Goal: Task Accomplishment & Management: Complete application form

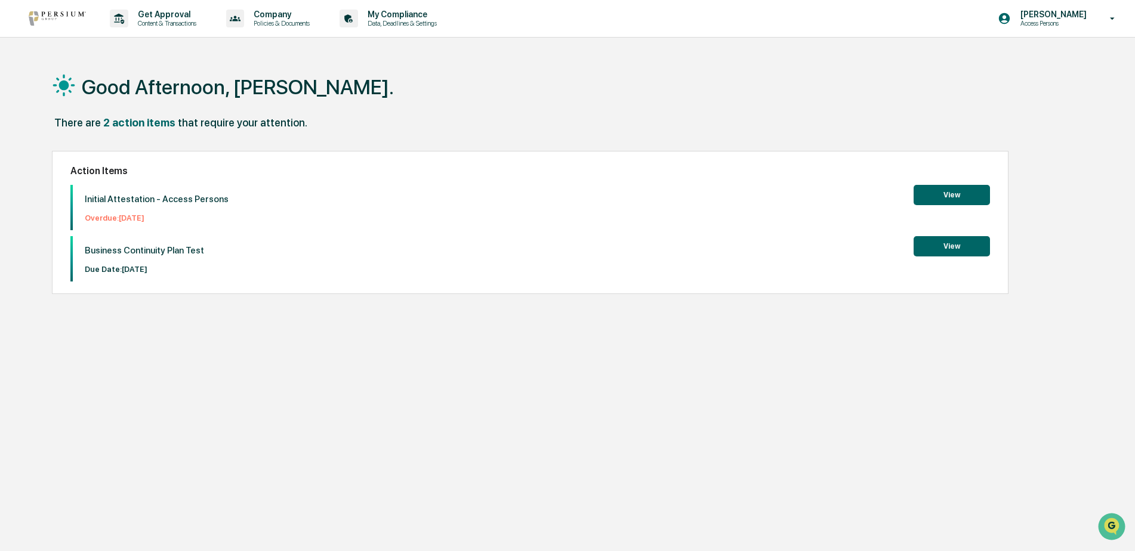
click at [940, 188] on button "View" at bounding box center [951, 195] width 76 height 20
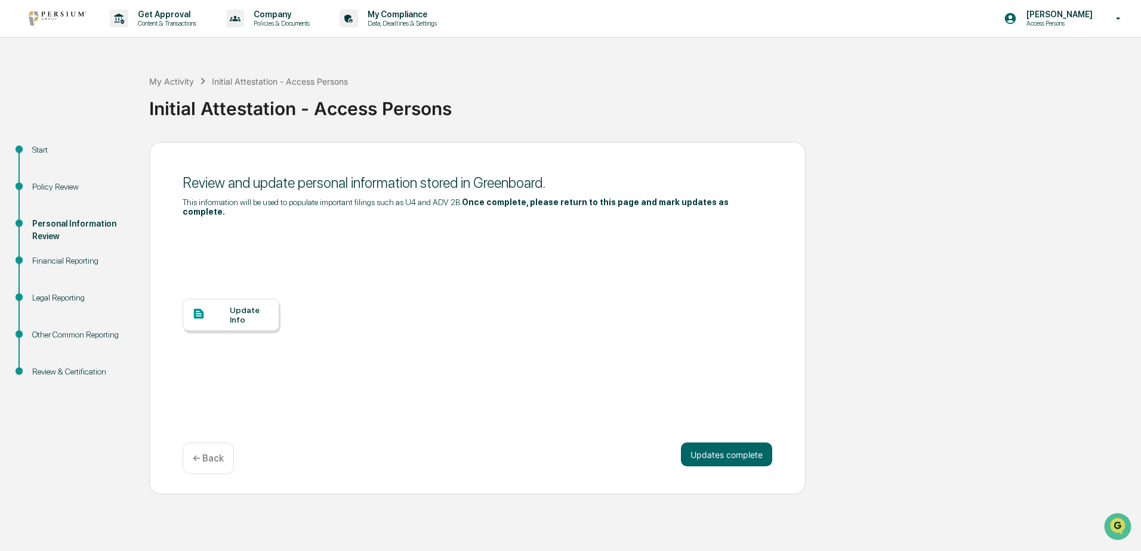
click at [236, 308] on div "Update Info" at bounding box center [250, 314] width 40 height 19
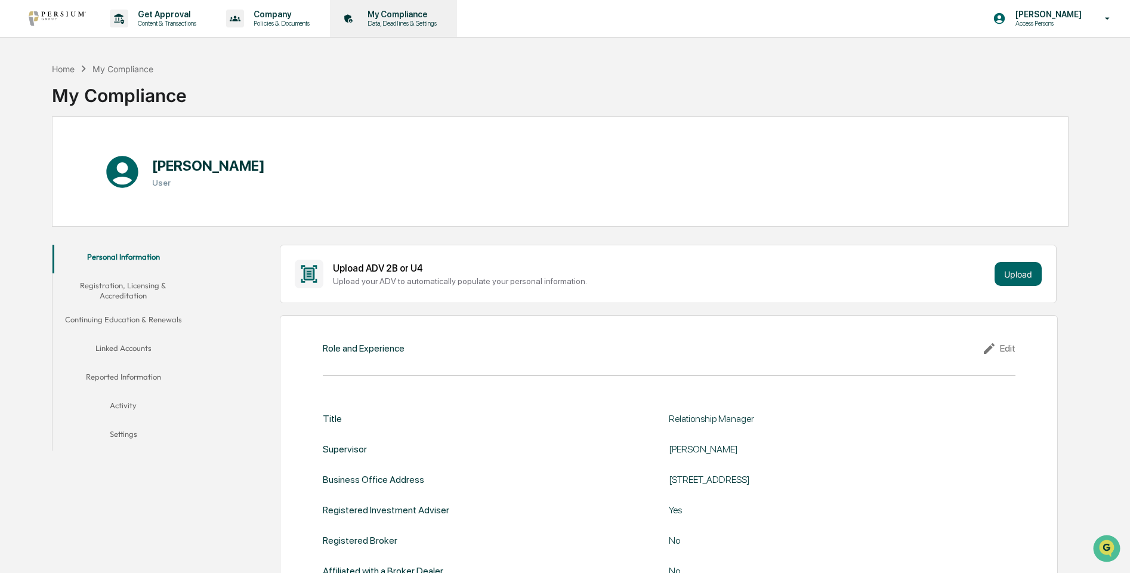
click at [407, 23] on p "Data, Deadlines & Settings" at bounding box center [400, 23] width 85 height 8
click at [67, 72] on div "Home" at bounding box center [63, 69] width 23 height 10
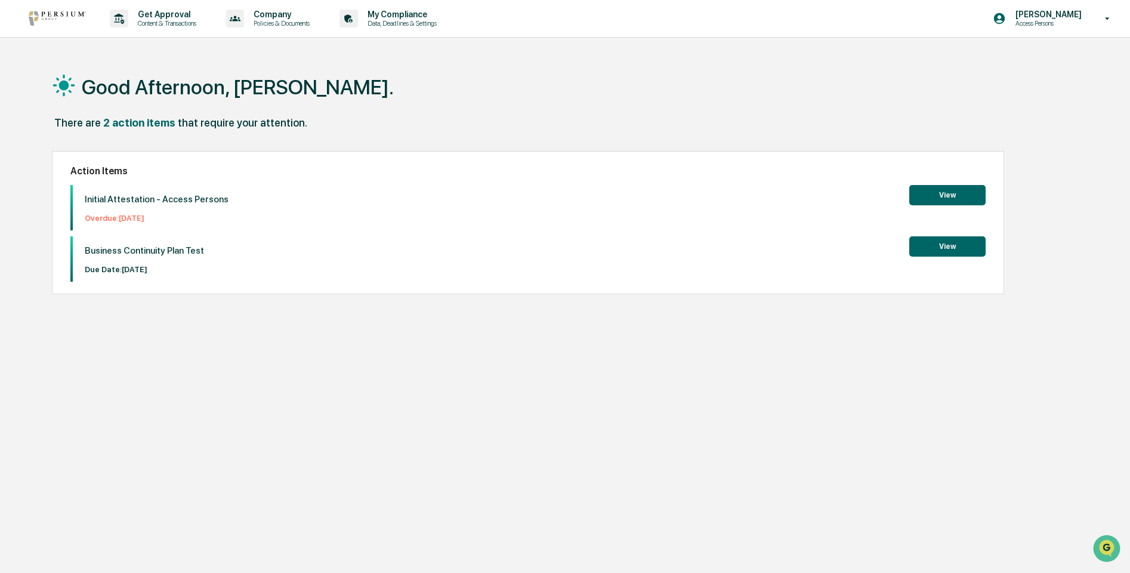
click at [118, 197] on p "Initial Attestation - Access Persons" at bounding box center [157, 199] width 144 height 11
click at [943, 194] on button "View" at bounding box center [947, 195] width 76 height 20
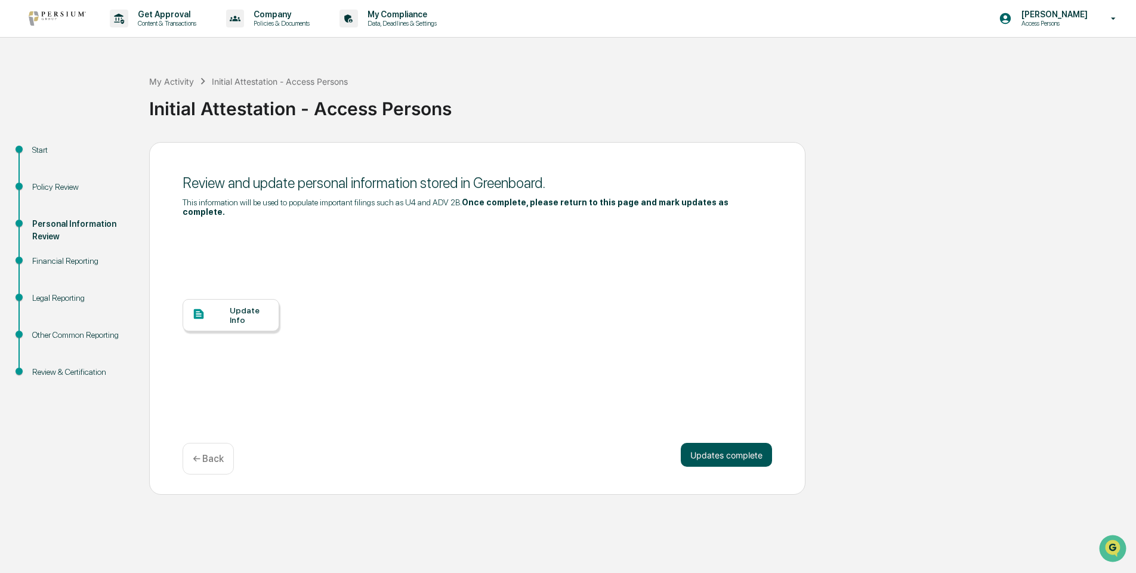
click at [737, 443] on button "Updates complete" at bounding box center [726, 455] width 91 height 24
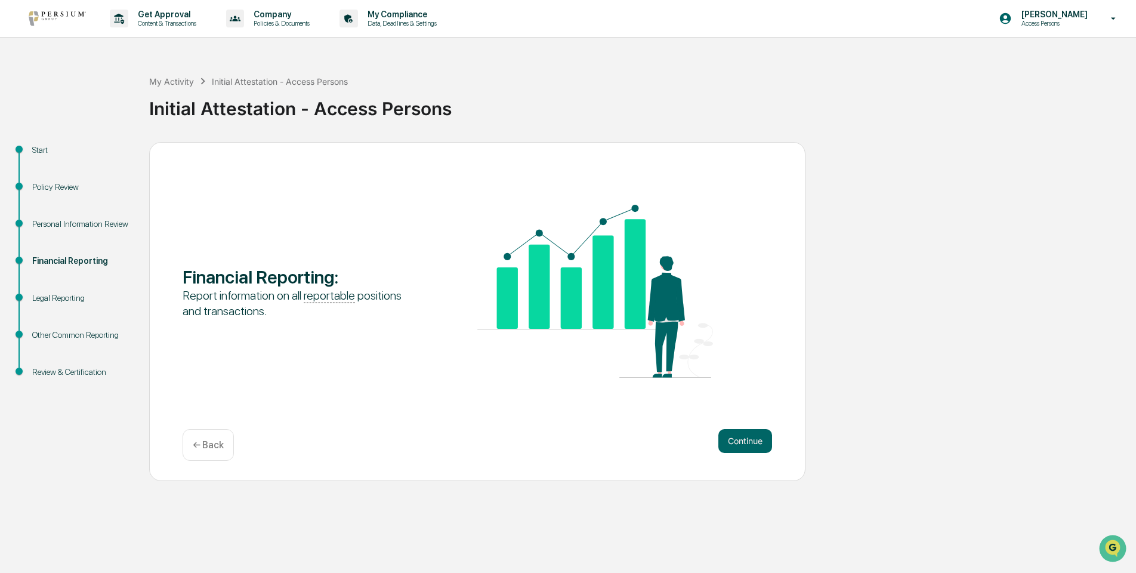
click at [737, 441] on button "Continue" at bounding box center [745, 441] width 54 height 24
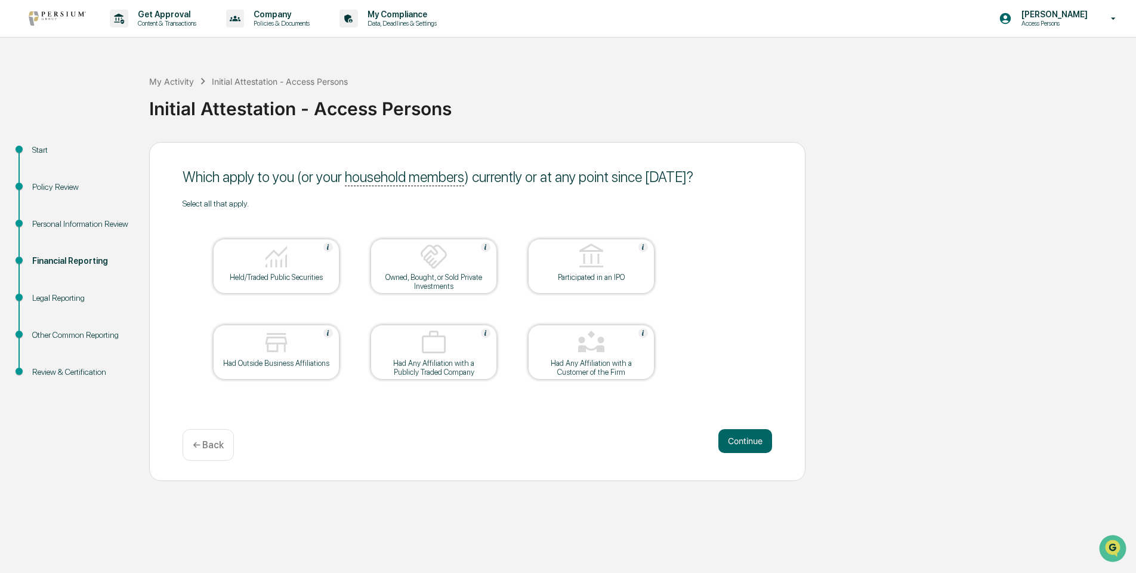
click at [277, 282] on div "Held/Traded Public Securities" at bounding box center [276, 266] width 126 height 55
click at [765, 439] on button "Continue" at bounding box center [745, 441] width 54 height 24
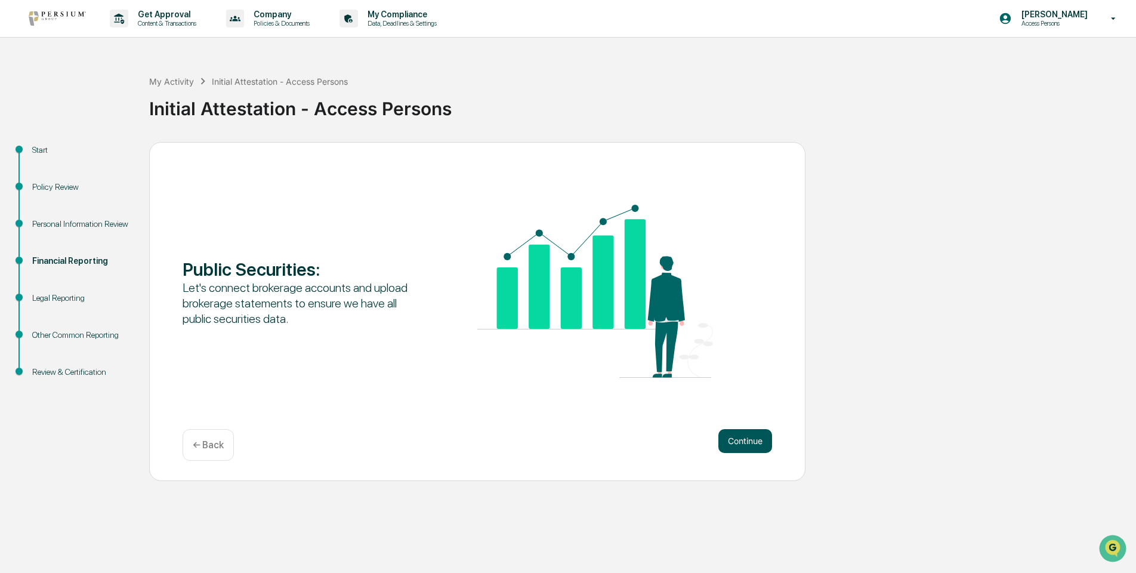
click at [752, 439] on button "Continue" at bounding box center [745, 441] width 54 height 24
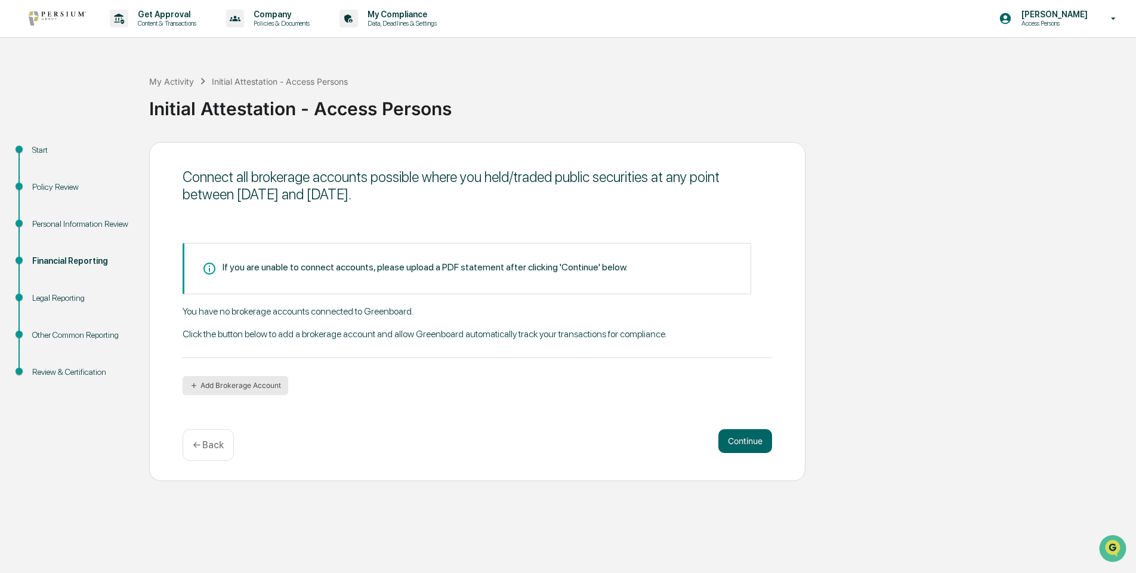
click at [267, 379] on button "Add Brokerage Account" at bounding box center [236, 385] width 106 height 19
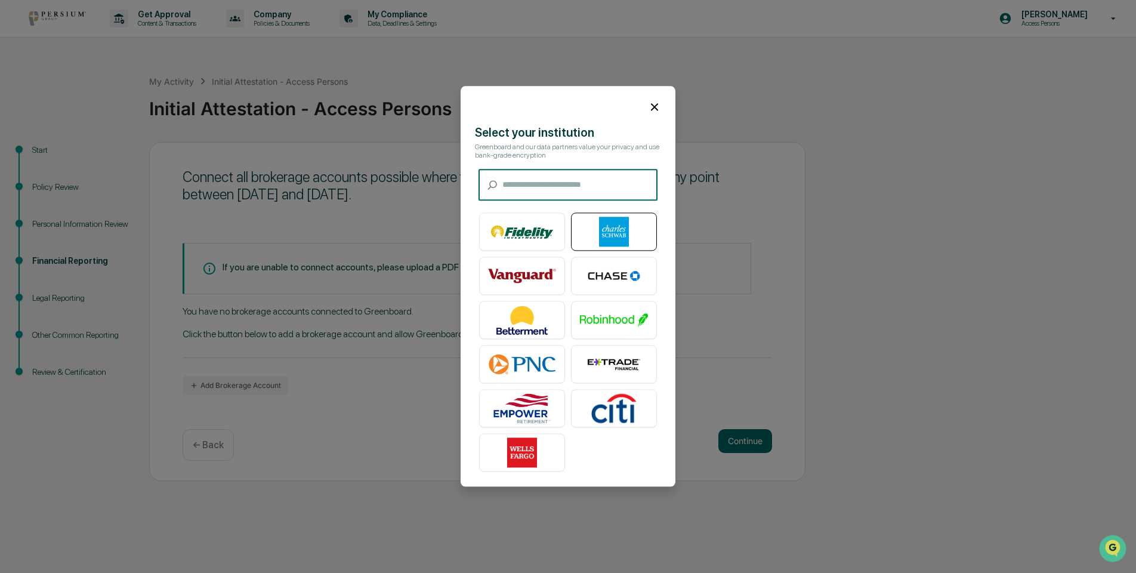
click at [611, 231] on img at bounding box center [614, 232] width 68 height 30
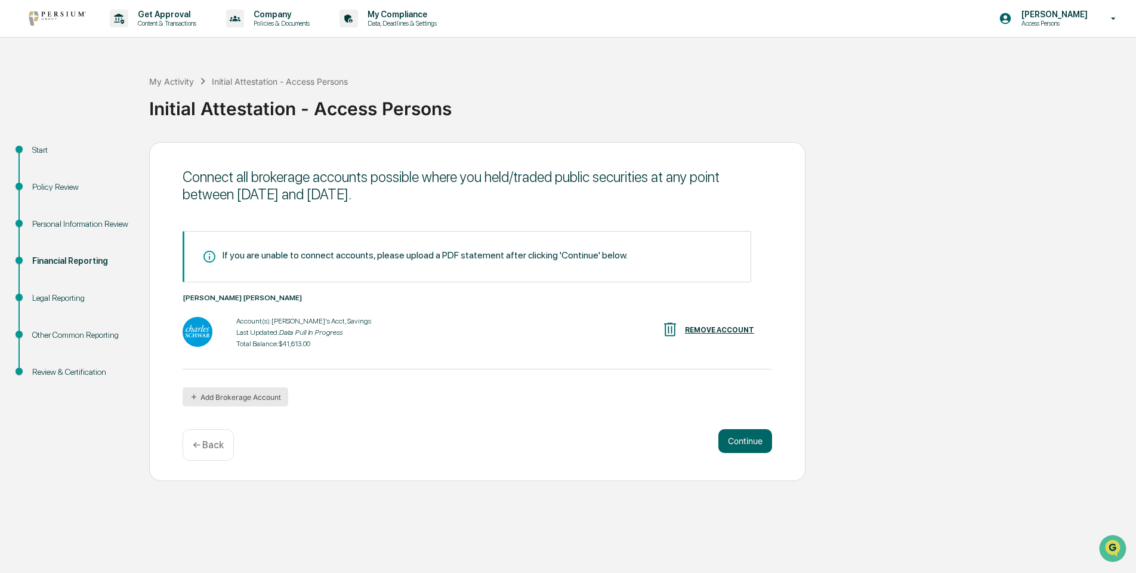
click at [223, 398] on button "Add Brokerage Account" at bounding box center [236, 396] width 106 height 19
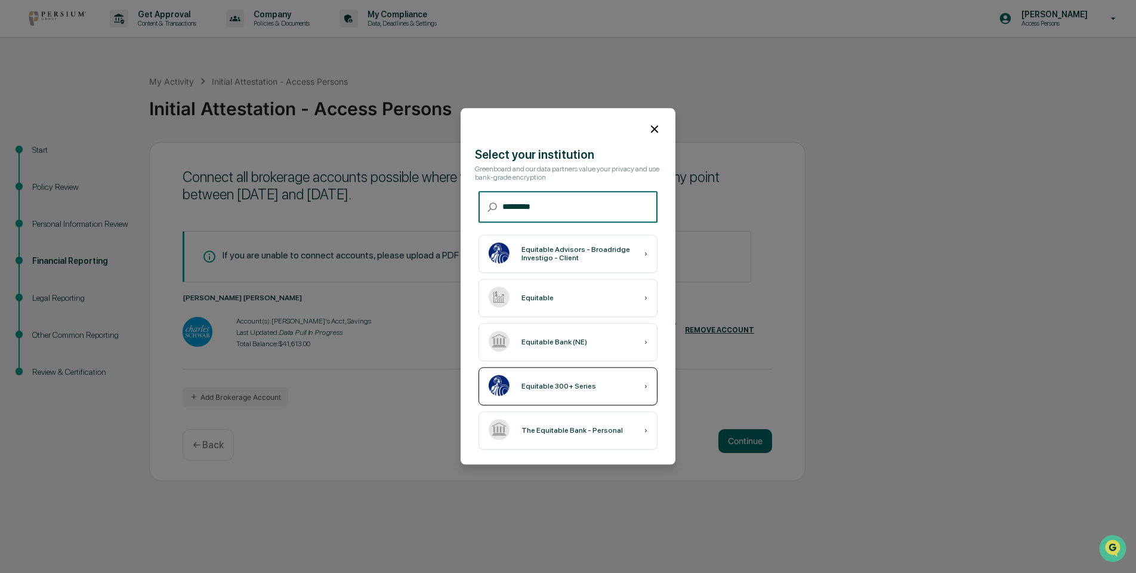
type input "*********"
click at [496, 376] on img at bounding box center [499, 385] width 21 height 21
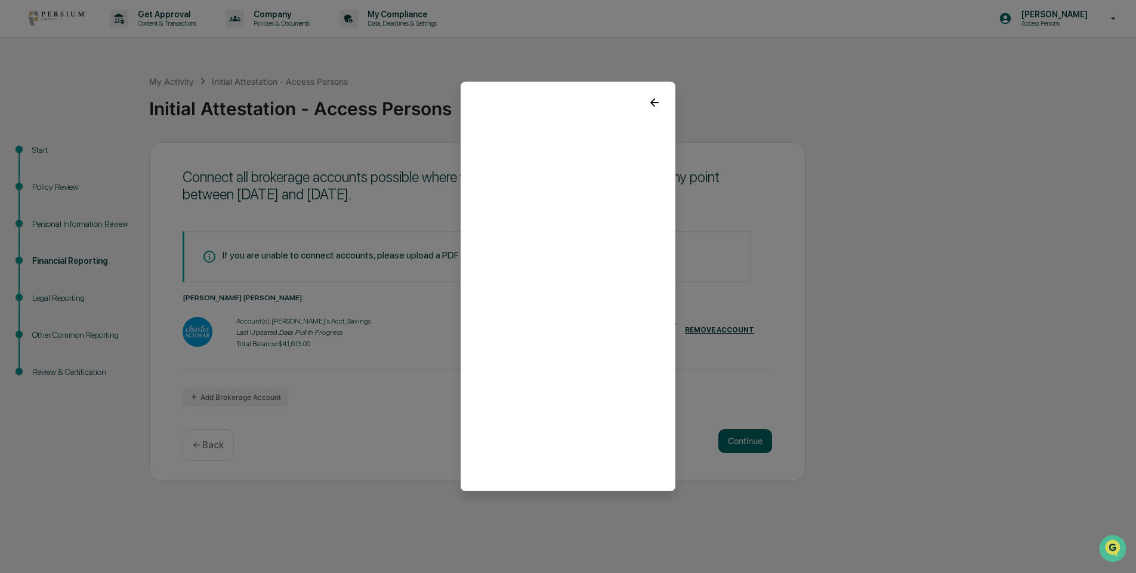
click at [652, 104] on icon at bounding box center [654, 102] width 8 height 8
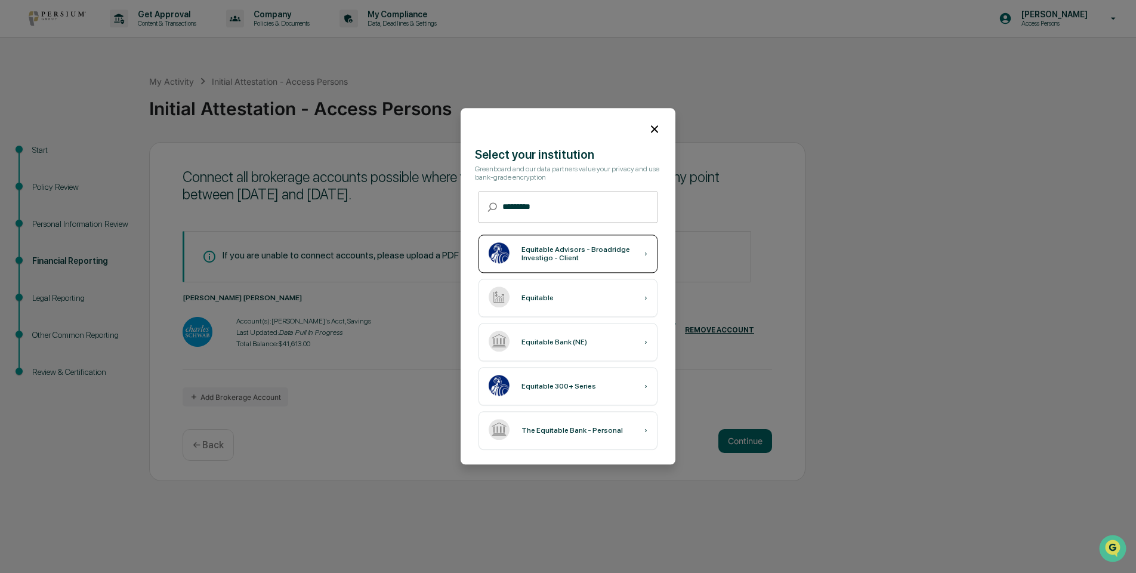
click at [561, 263] on div "Equitable Advisors - Broadridge Investigo - Client ›" at bounding box center [567, 254] width 179 height 38
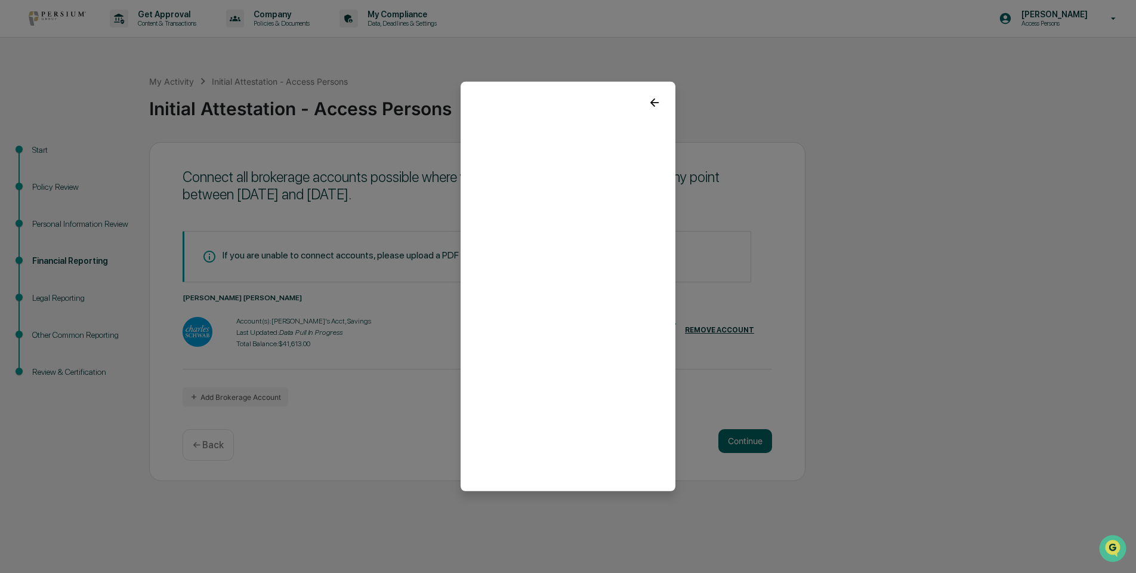
click at [655, 101] on icon at bounding box center [654, 102] width 13 height 13
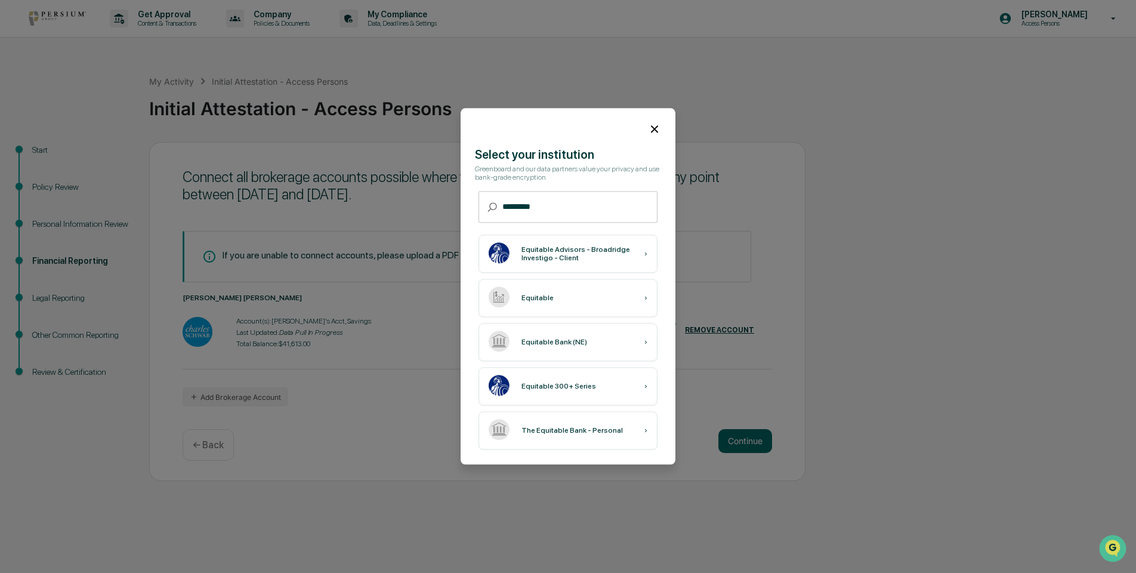
click at [567, 205] on input "*********" at bounding box center [579, 208] width 155 height 32
drag, startPoint x: 547, startPoint y: 195, endPoint x: 453, endPoint y: 209, distance: 95.3
click at [453, 209] on body "Get Approval Content & Transactions Company Policies & Documents My Compliance …" at bounding box center [568, 286] width 1136 height 573
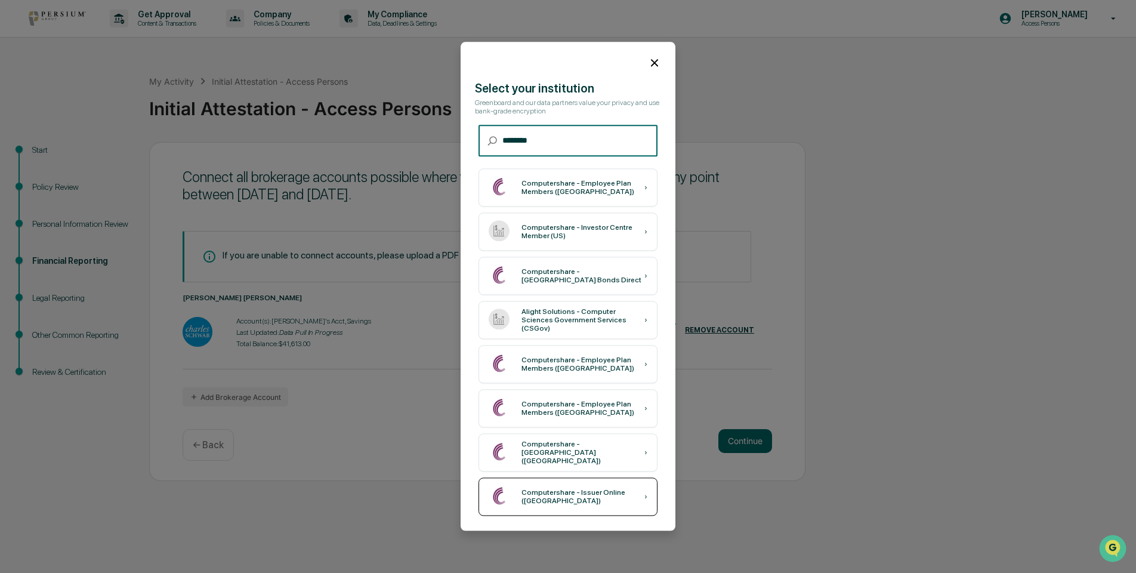
type input "********"
click at [527, 495] on div "Computershare - Issuer Online ([GEOGRAPHIC_DATA])" at bounding box center [582, 497] width 123 height 17
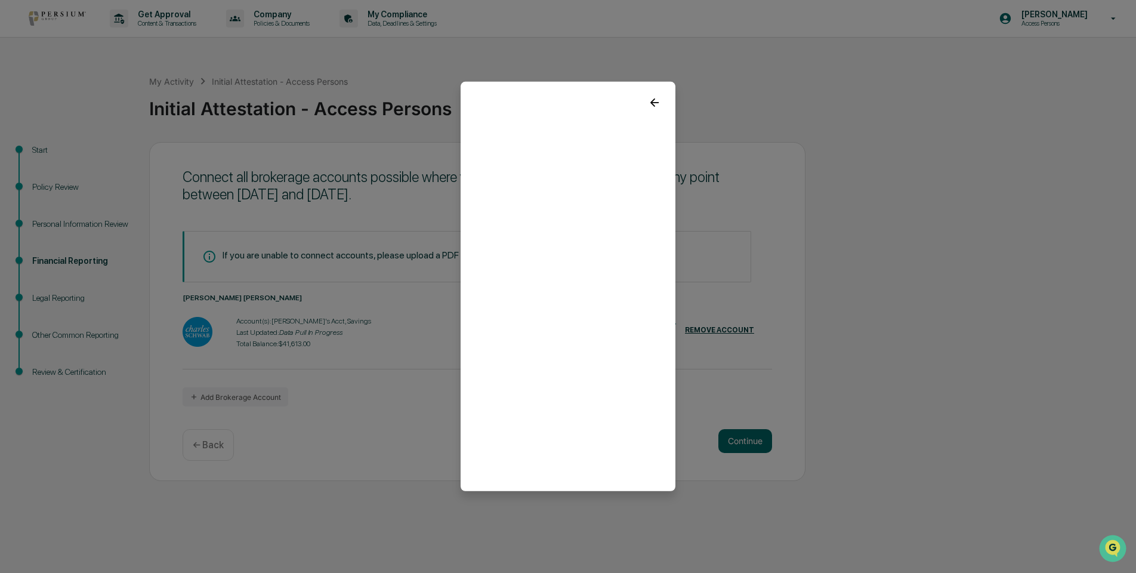
click at [652, 102] on icon at bounding box center [654, 102] width 8 height 8
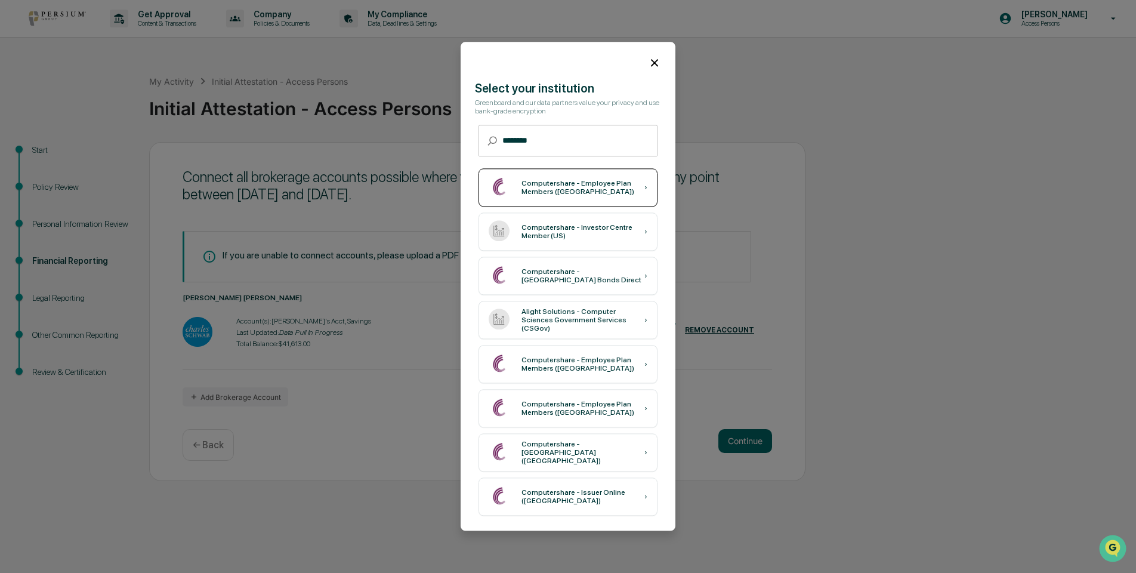
click at [573, 196] on div "Computershare - Employee Plan Members ([GEOGRAPHIC_DATA])" at bounding box center [582, 188] width 123 height 17
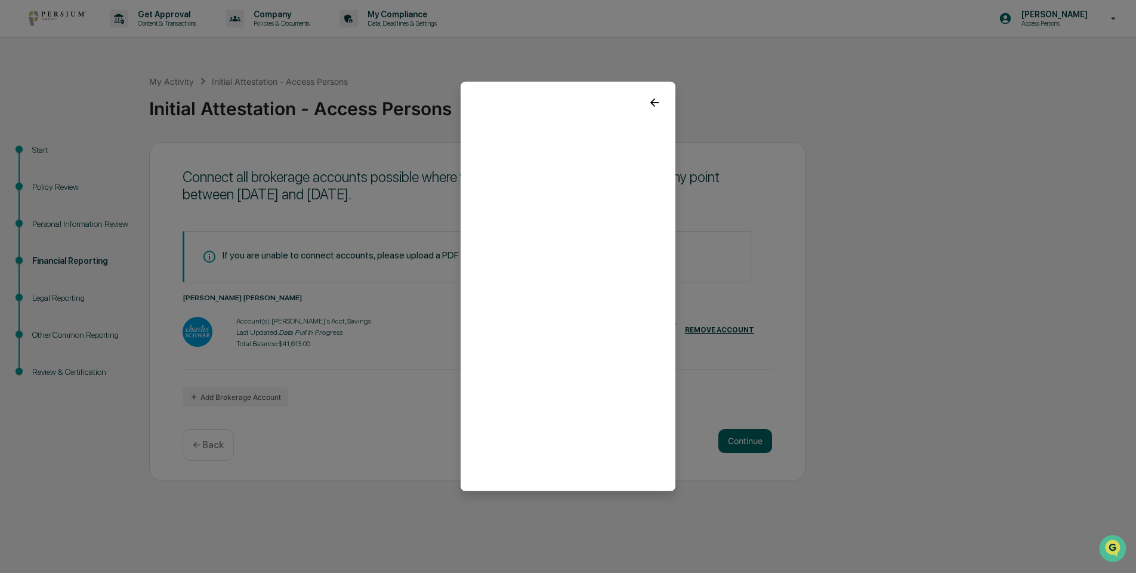
click at [657, 101] on icon at bounding box center [654, 102] width 13 height 13
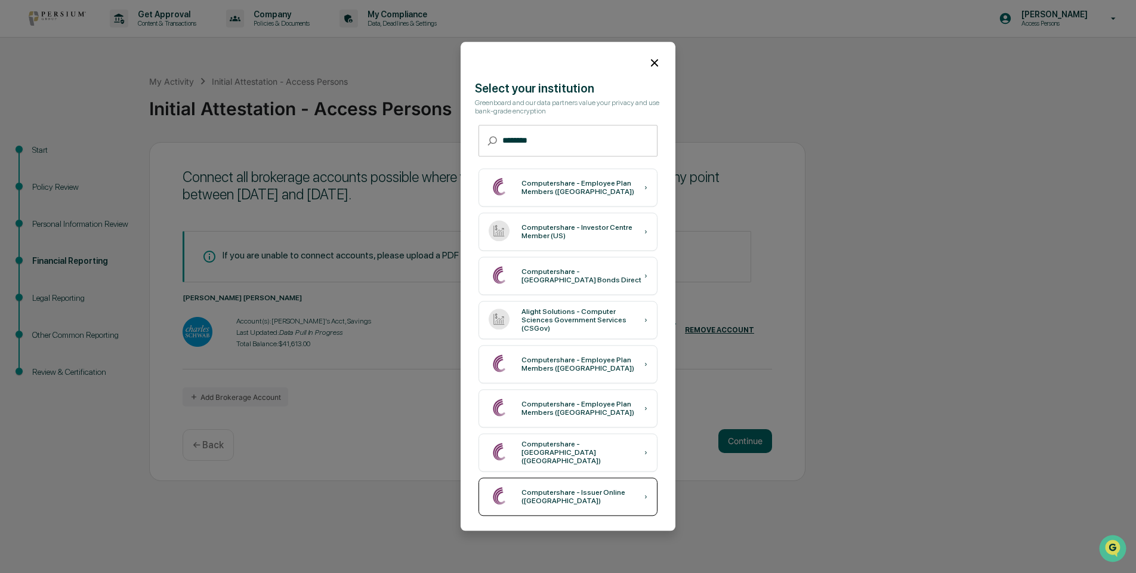
click at [581, 496] on div "Computershare - Issuer Online ([GEOGRAPHIC_DATA])" at bounding box center [582, 497] width 123 height 17
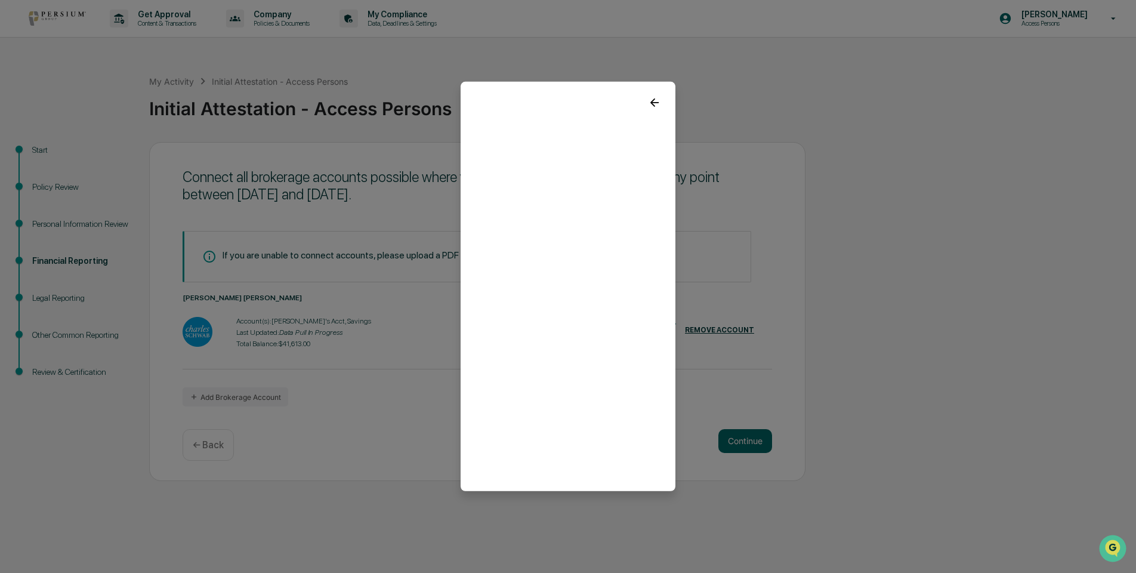
click at [659, 99] on icon at bounding box center [654, 102] width 13 height 13
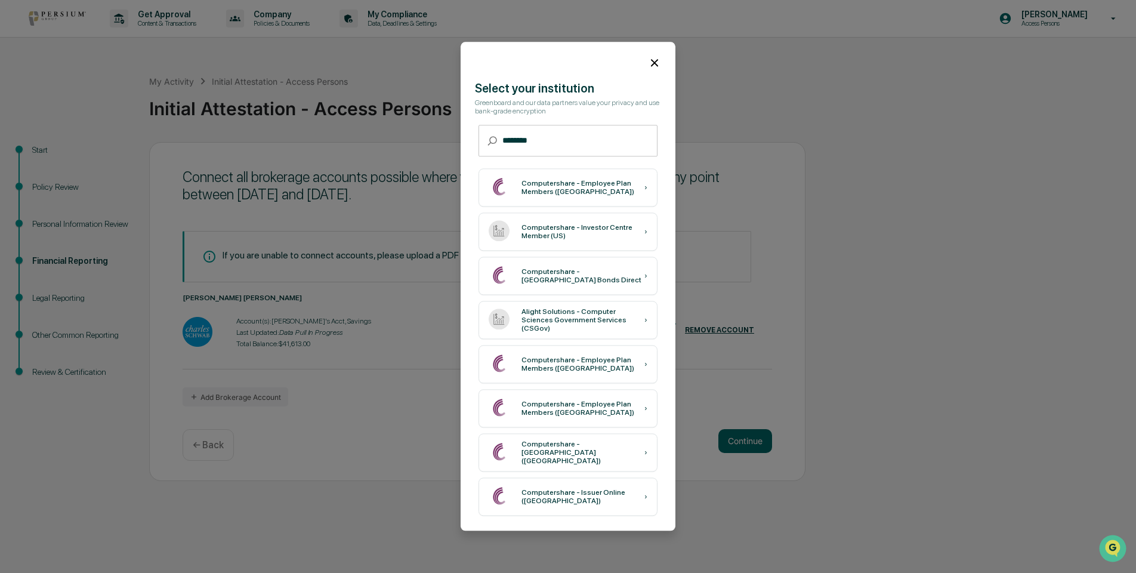
click at [558, 132] on input "********" at bounding box center [579, 141] width 155 height 32
drag, startPoint x: 548, startPoint y: 132, endPoint x: 443, endPoint y: 129, distance: 104.5
click at [443, 132] on body "Get Approval Content & Transactions Company Policies & Documents My Compliance …" at bounding box center [568, 286] width 1136 height 573
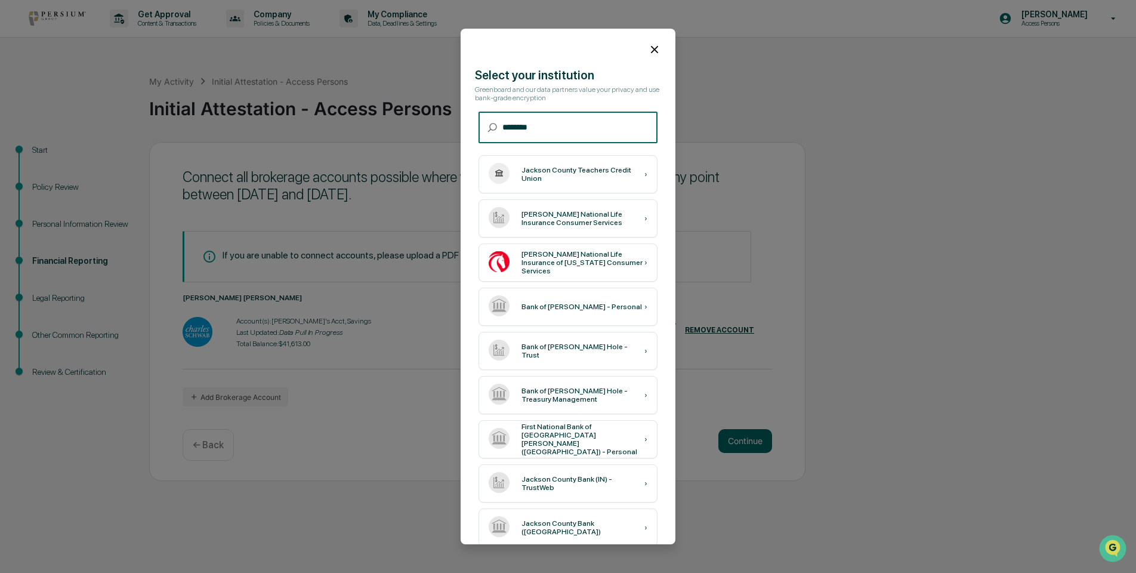
drag, startPoint x: 535, startPoint y: 132, endPoint x: 466, endPoint y: 132, distance: 69.2
click at [466, 132] on div "​ ******* ​" at bounding box center [568, 131] width 215 height 38
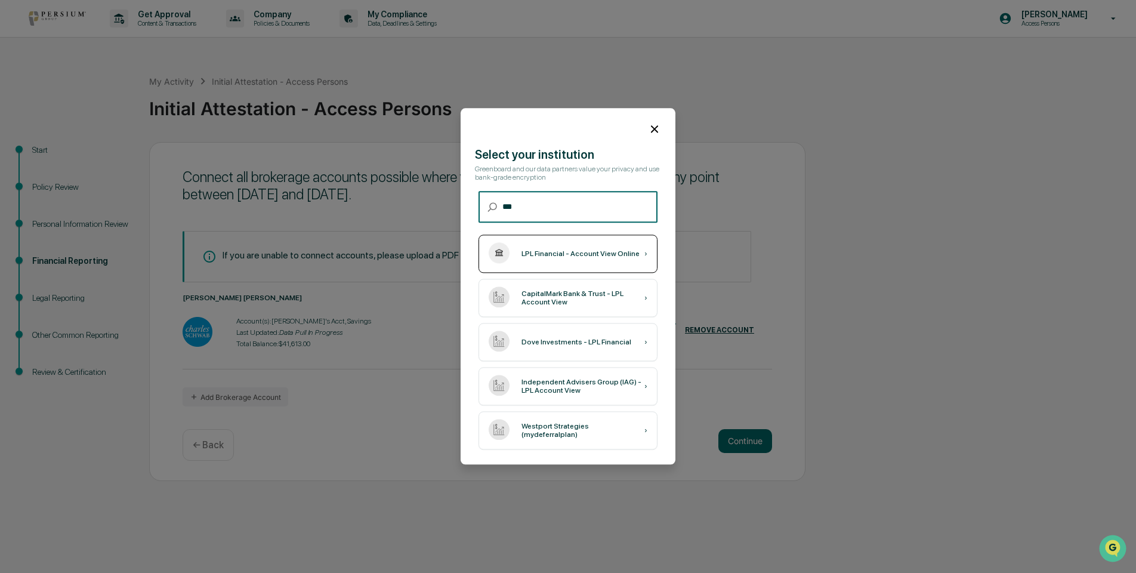
type input "***"
click at [611, 255] on div "LPL Financial - Account View Online" at bounding box center [580, 254] width 118 height 8
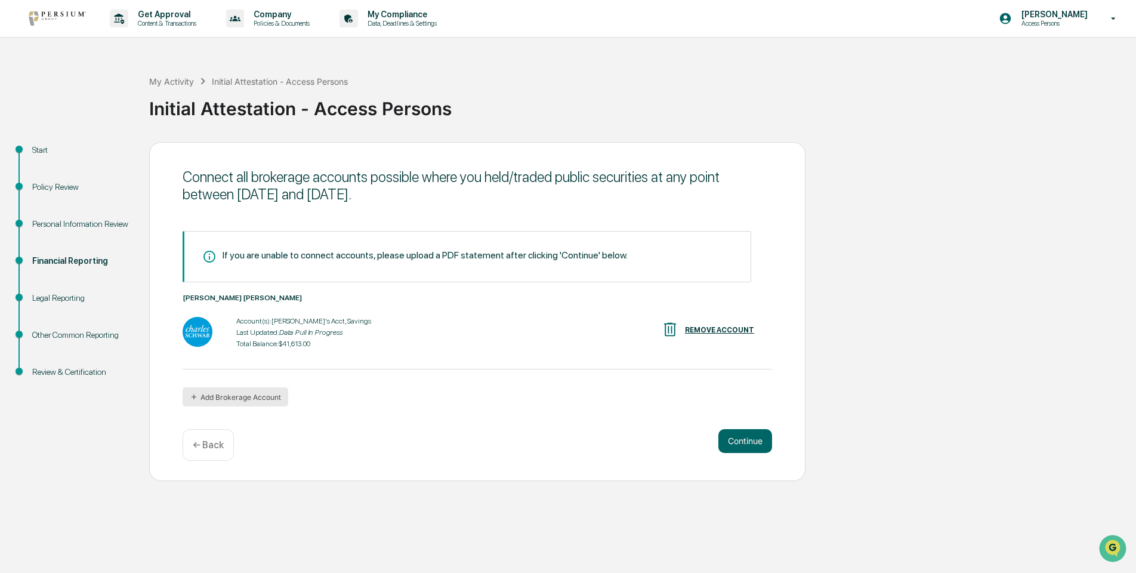
click at [228, 396] on button "Add Brokerage Account" at bounding box center [236, 396] width 106 height 19
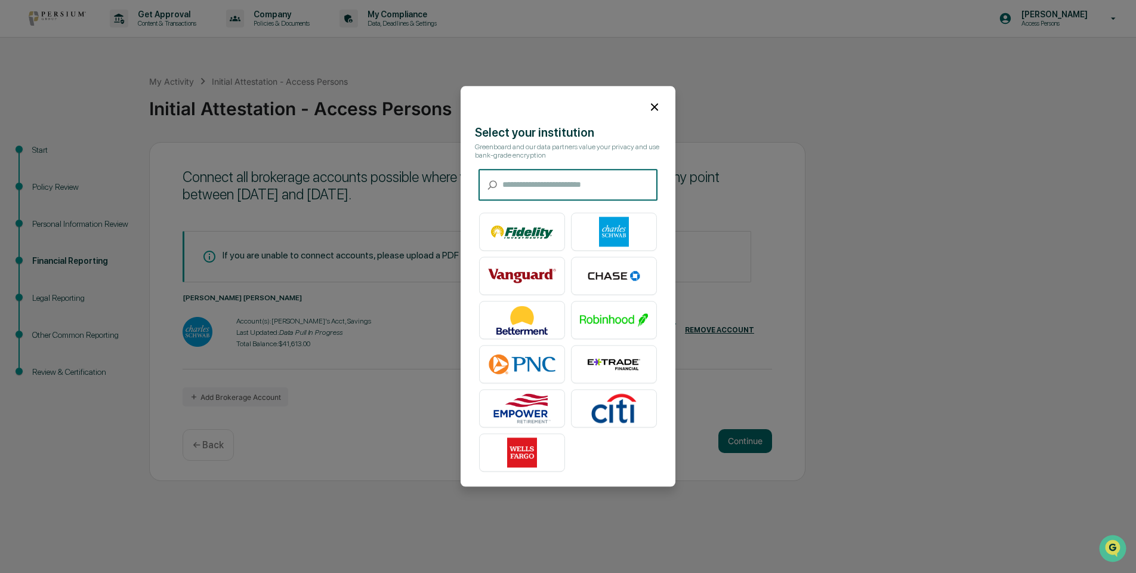
click at [539, 184] on input "text" at bounding box center [579, 185] width 155 height 32
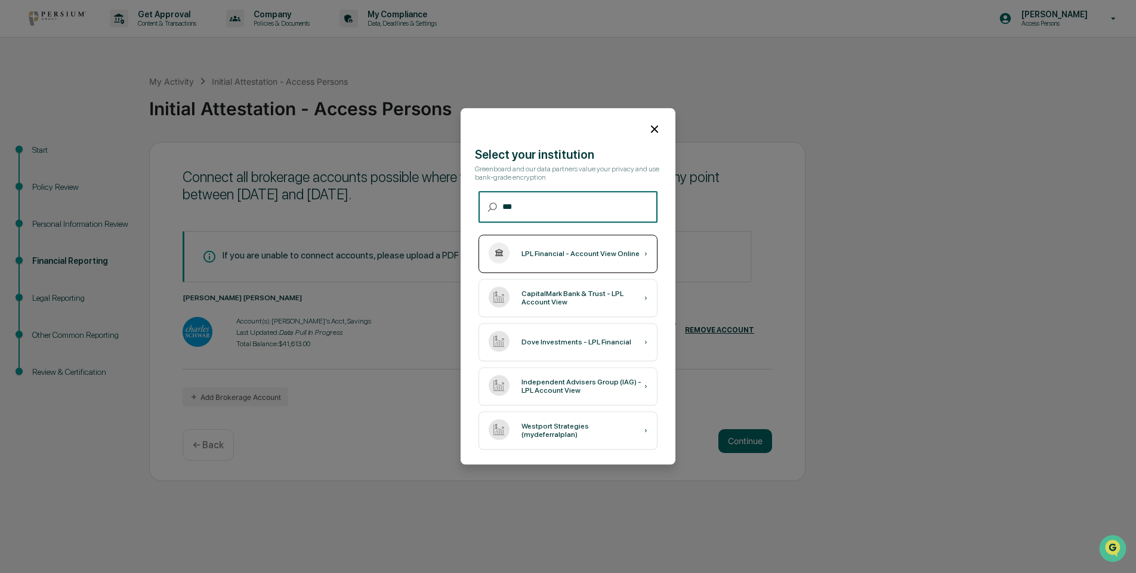
type input "***"
click at [545, 258] on div "LPL Financial - Account View Online ›" at bounding box center [567, 254] width 179 height 38
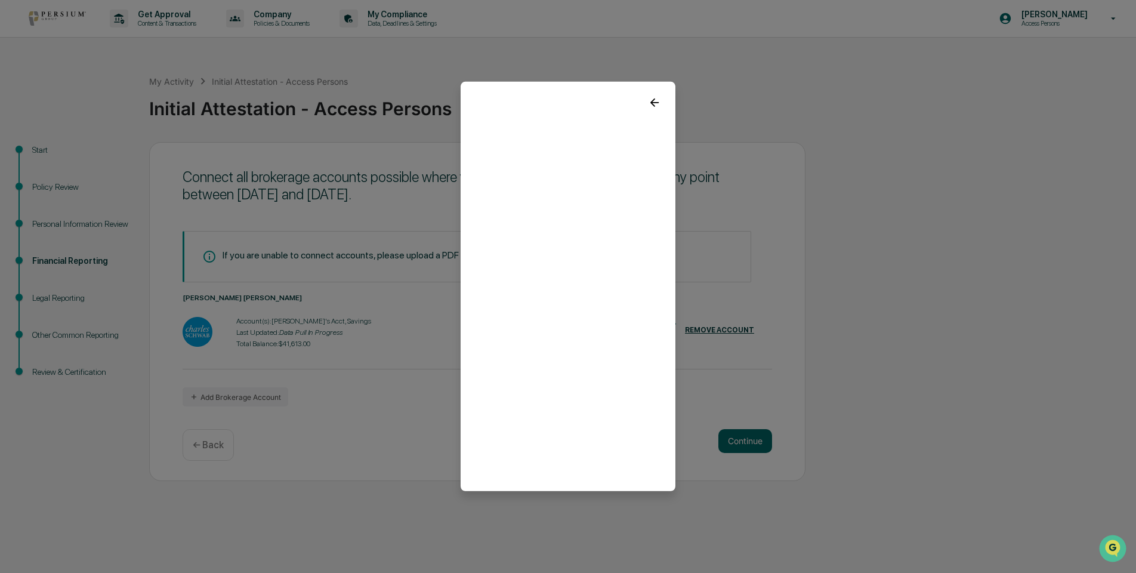
click at [656, 101] on icon at bounding box center [654, 102] width 13 height 13
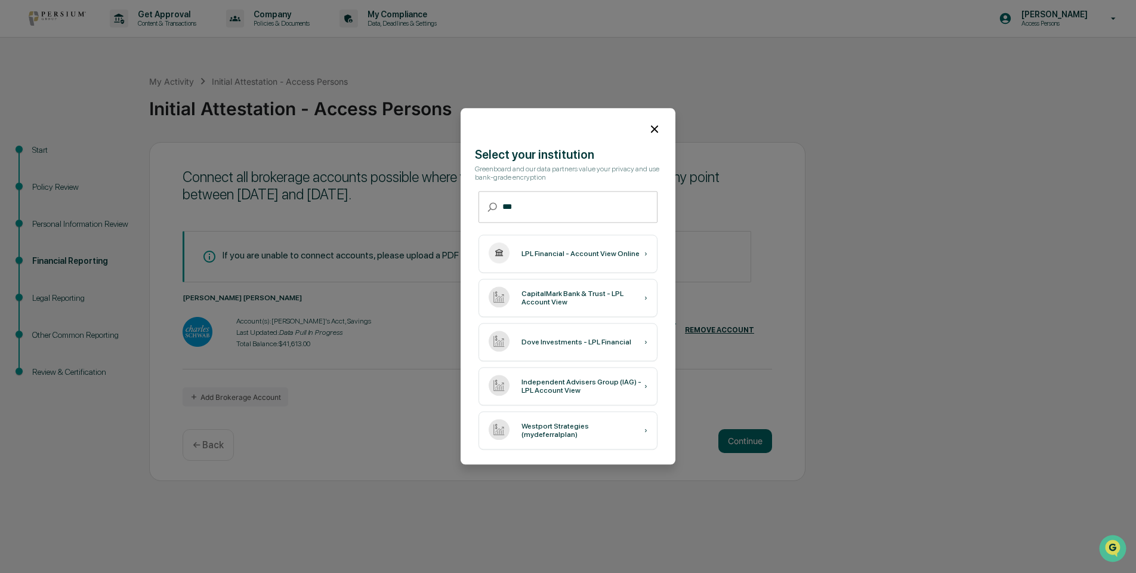
click at [657, 127] on icon at bounding box center [654, 128] width 7 height 7
